Goal: Information Seeking & Learning: Check status

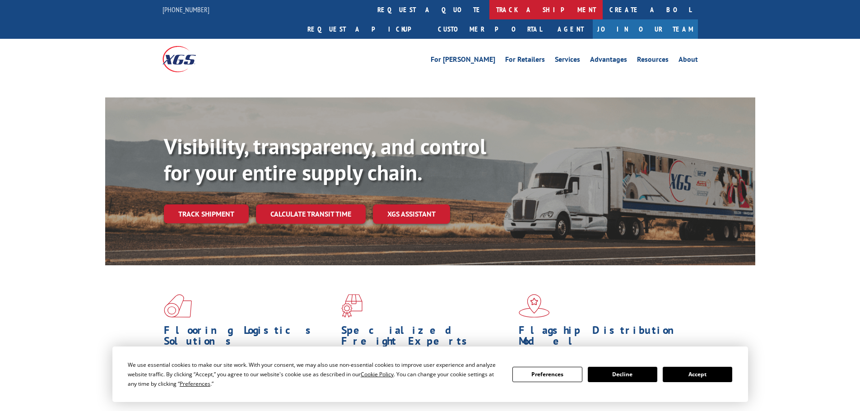
click at [489, 5] on link "track a shipment" at bounding box center [545, 9] width 113 height 19
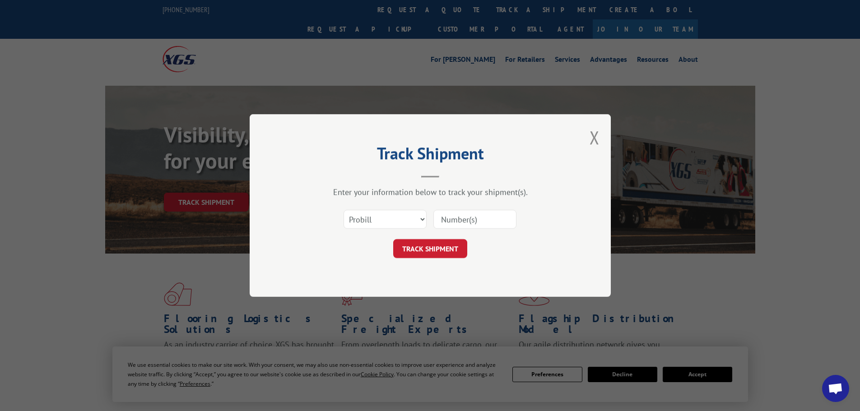
click at [391, 223] on select "Select category... Probill BOL PO" at bounding box center [385, 219] width 83 height 19
select select "bol"
click at [344, 210] on select "Select category... Probill BOL PO" at bounding box center [385, 219] width 83 height 19
click at [457, 224] on input at bounding box center [474, 219] width 83 height 19
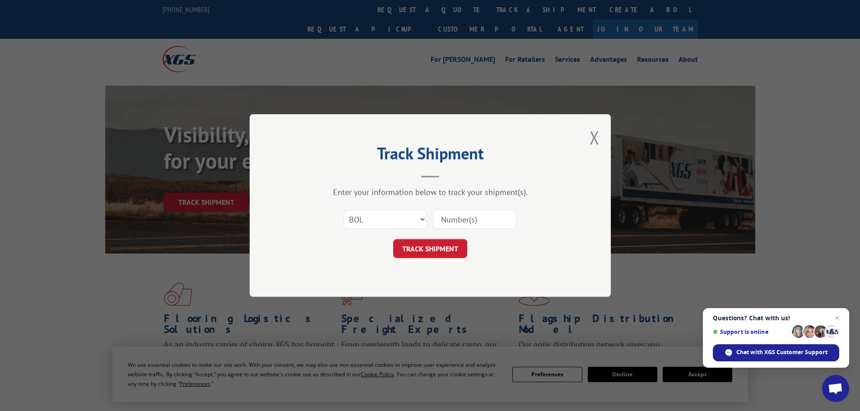
paste input "5530764"
type input "5530764"
click at [445, 243] on button "TRACK SHIPMENT" at bounding box center [430, 248] width 74 height 19
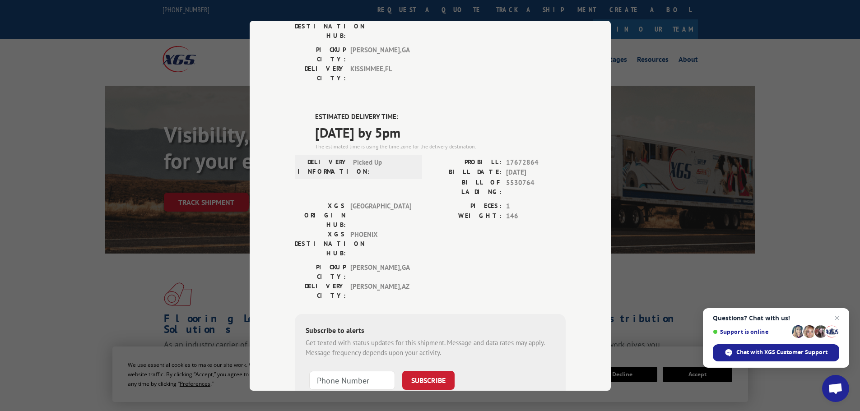
scroll to position [181, 0]
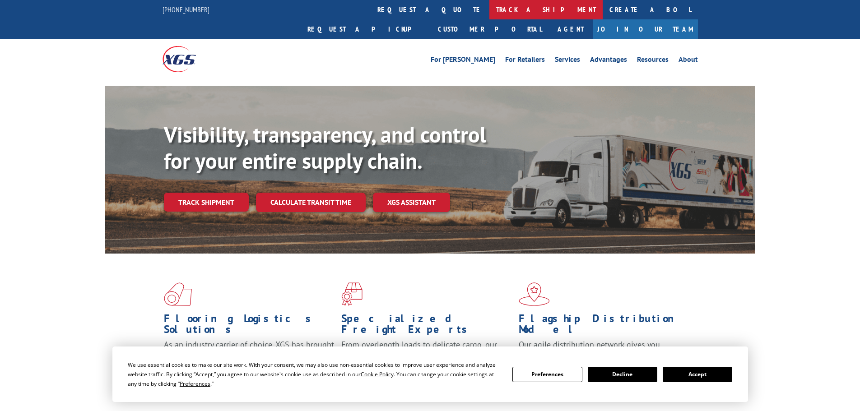
click at [489, 8] on link "track a shipment" at bounding box center [545, 9] width 113 height 19
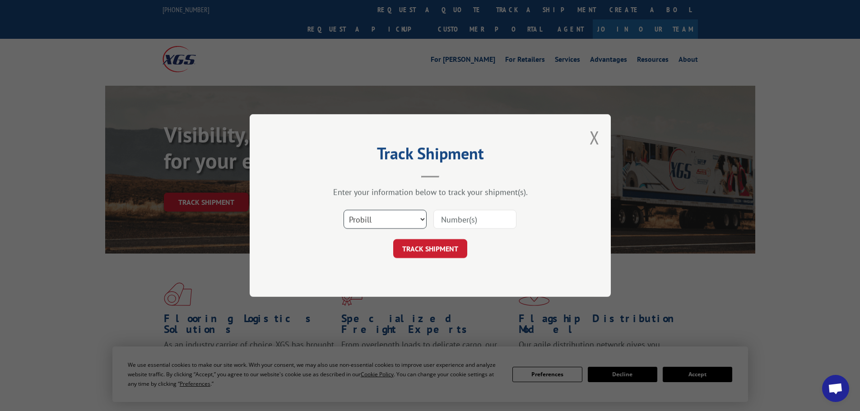
click at [385, 218] on select "Select category... Probill BOL PO" at bounding box center [385, 219] width 83 height 19
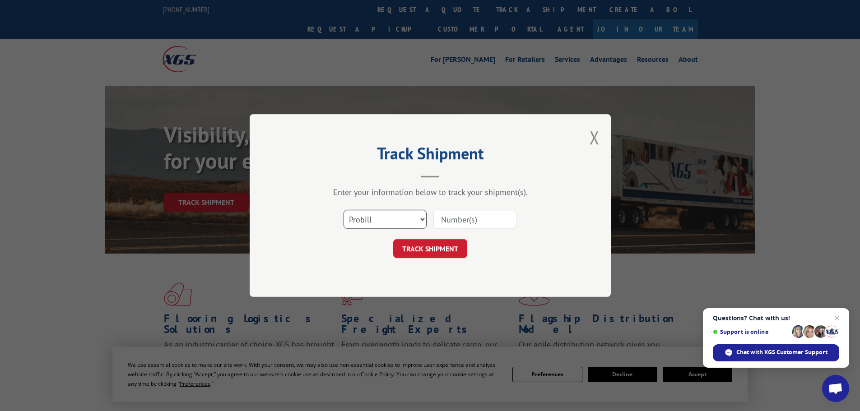
select select "bol"
click at [344, 210] on select "Select category... Probill BOL PO" at bounding box center [385, 219] width 83 height 19
click at [456, 225] on input at bounding box center [474, 219] width 83 height 19
paste input "470392"
type input "470392"
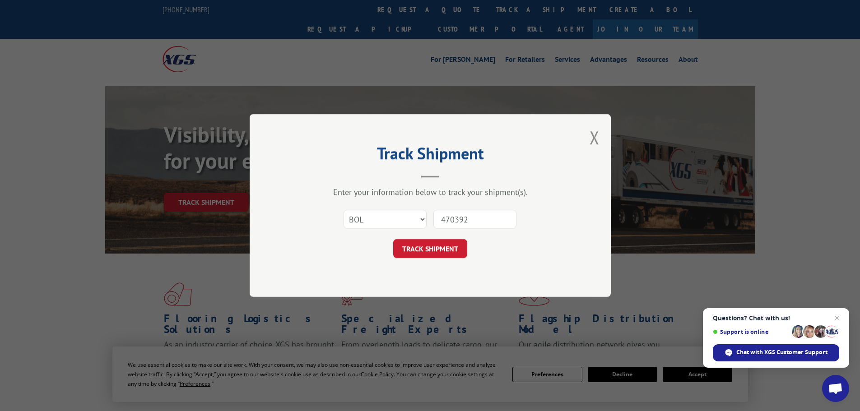
click at [423, 244] on button "TRACK SHIPMENT" at bounding box center [430, 248] width 74 height 19
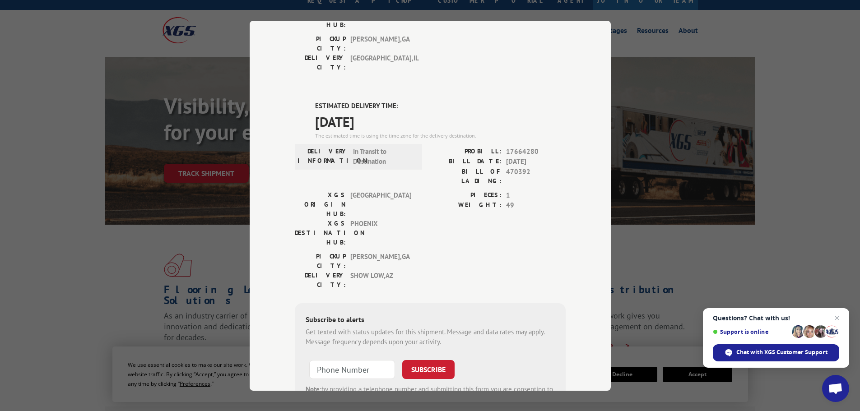
scroll to position [45, 0]
